Goal: Task Accomplishment & Management: Use online tool/utility

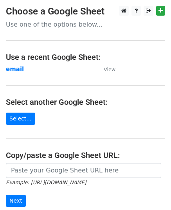
scroll to position [99, 0]
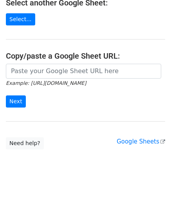
click at [68, 80] on icon "Example: [URL][DOMAIN_NAME]" at bounding box center [46, 83] width 80 height 7
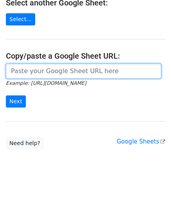
click at [52, 75] on input "url" at bounding box center [83, 71] width 155 height 15
paste input "[URL][DOMAIN_NAME]"
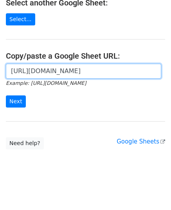
scroll to position [0, 215]
type input "[URL][DOMAIN_NAME]"
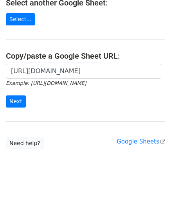
scroll to position [0, 0]
click at [21, 105] on input "Next" at bounding box center [16, 102] width 20 height 12
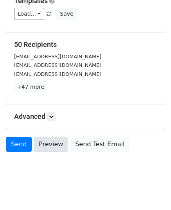
scroll to position [117, 0]
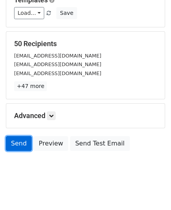
click at [20, 143] on link "Send" at bounding box center [19, 143] width 26 height 15
